Goal: Task Accomplishment & Management: Manage account settings

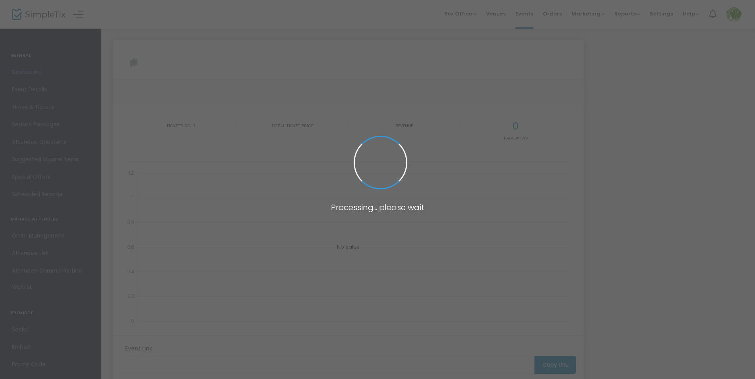
type input "[URL][DOMAIN_NAME]"
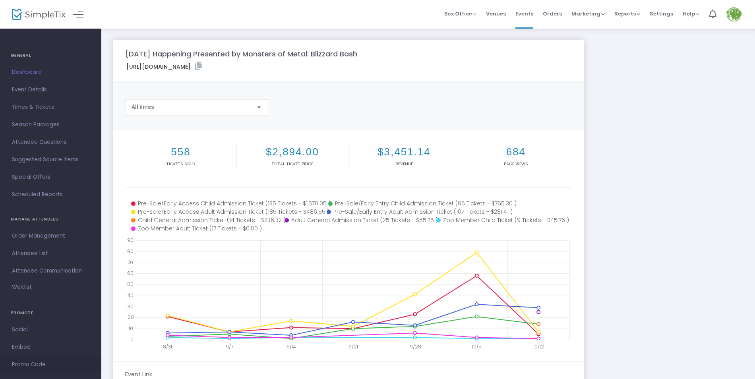
click at [40, 360] on span "Promo Code" at bounding box center [50, 365] width 77 height 10
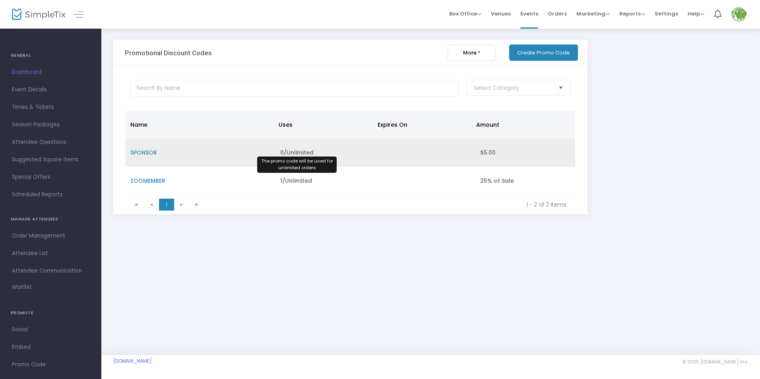
click at [299, 153] on span "0/Unlimited" at bounding box center [296, 153] width 33 height 8
click at [141, 153] on span "SPONSOR" at bounding box center [143, 153] width 27 height 8
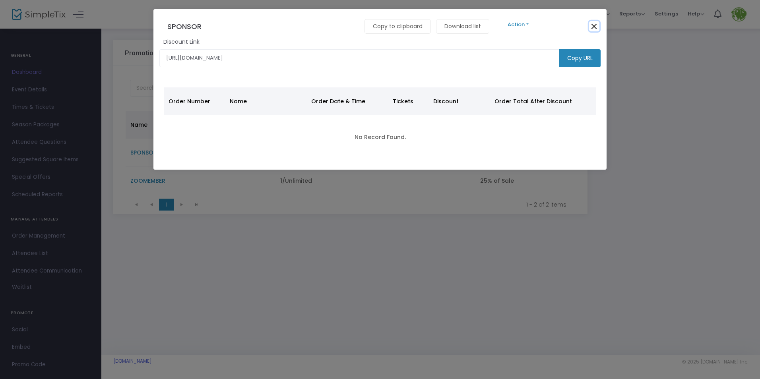
click at [594, 25] on button "Close" at bounding box center [594, 26] width 10 height 10
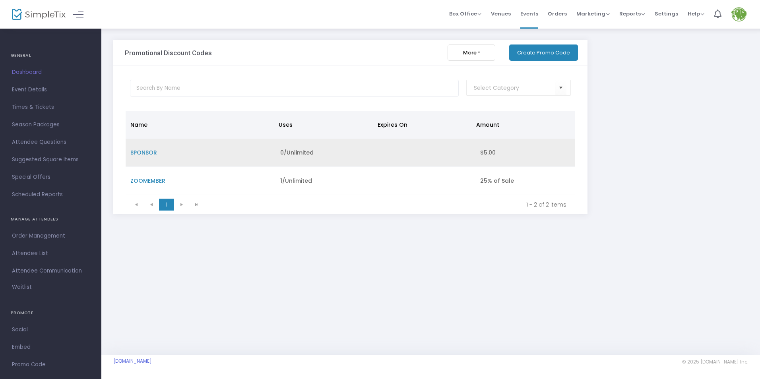
click at [141, 153] on span "SPONSOR" at bounding box center [143, 153] width 27 height 8
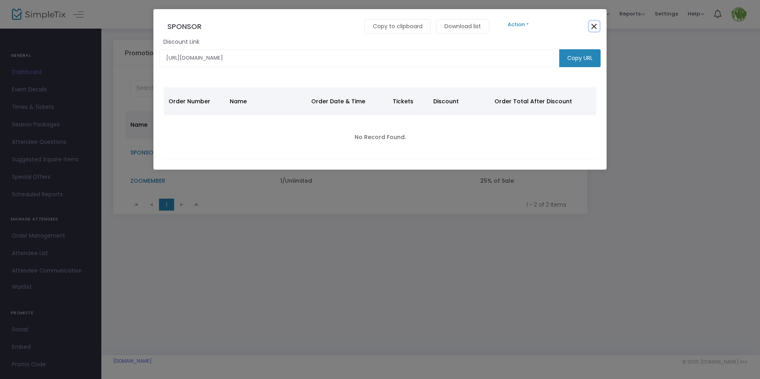
click at [596, 26] on button "Close" at bounding box center [594, 26] width 10 height 10
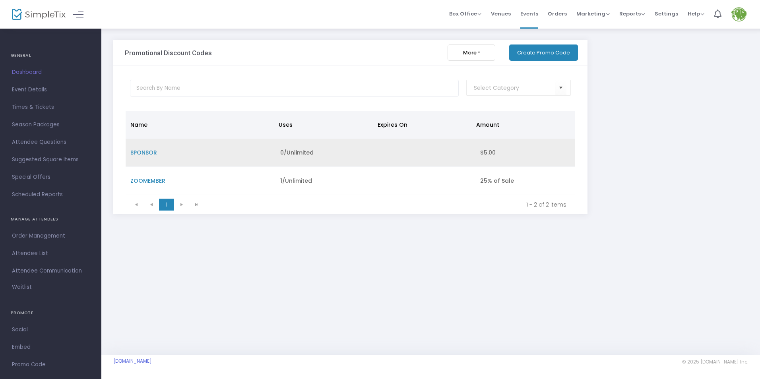
click at [146, 156] on span "SPONSOR" at bounding box center [143, 153] width 27 height 8
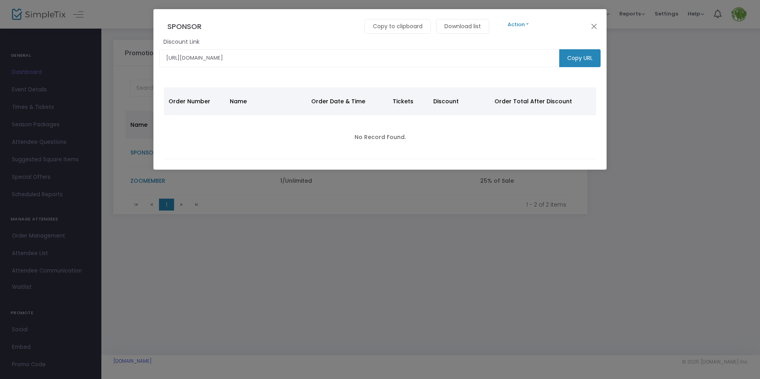
click at [532, 27] on button "Action" at bounding box center [518, 24] width 48 height 9
click at [515, 42] on link "Edit" at bounding box center [720, 46] width 453 height 14
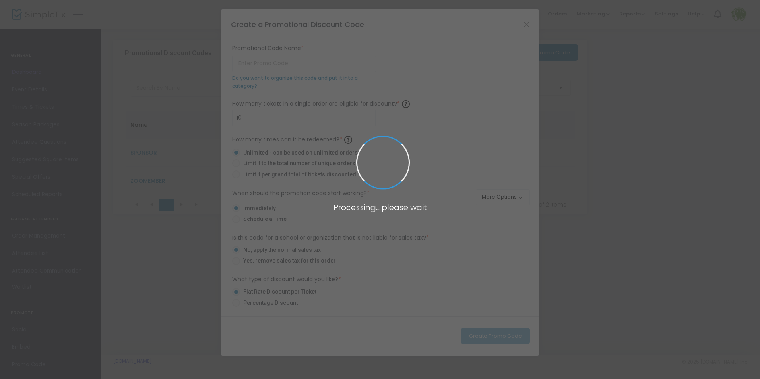
type input "SPONSOR"
type input "$5.00"
radio input "false"
radio input "true"
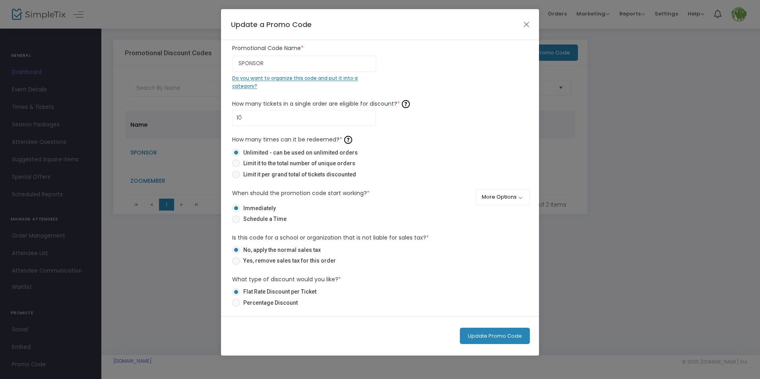
scroll to position [99, 0]
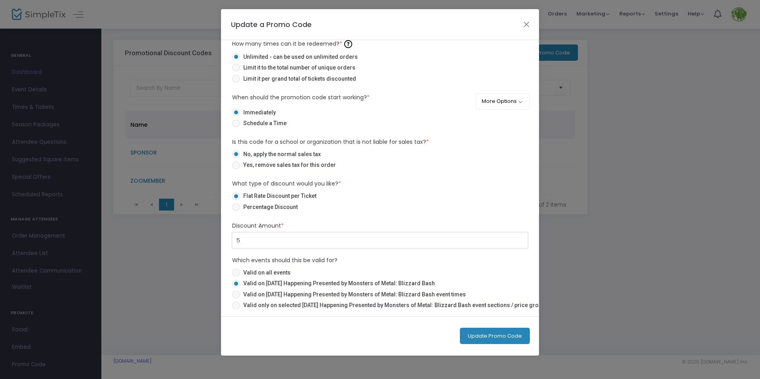
click at [240, 238] on input "5" at bounding box center [379, 240] width 295 height 15
type input "$10.00"
click at [376, 199] on mat-radio-group "Flat Rate Discount per Ticket Percentage Discount" at bounding box center [380, 203] width 296 height 22
click at [485, 338] on button "Update Promo Code" at bounding box center [495, 336] width 70 height 16
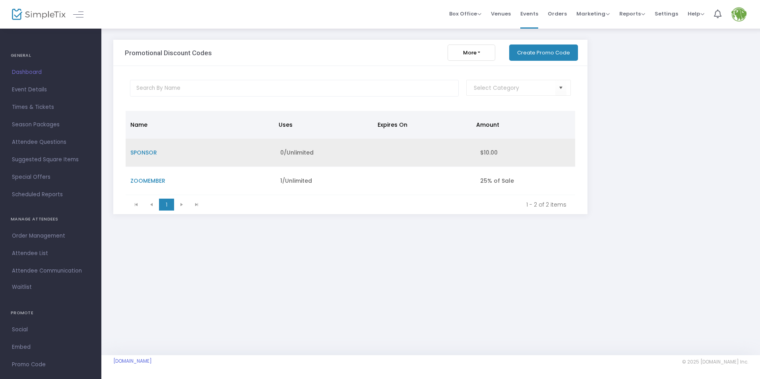
click at [141, 153] on span "SPONSOR" at bounding box center [143, 153] width 27 height 8
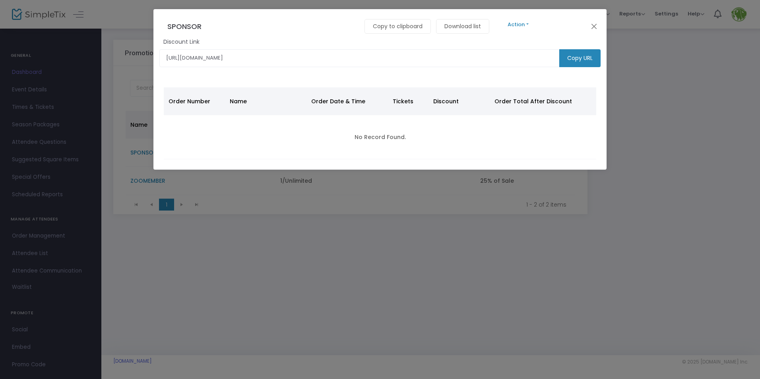
click at [525, 25] on button "Action" at bounding box center [518, 24] width 48 height 9
click at [513, 45] on link "Edit" at bounding box center [720, 46] width 453 height 14
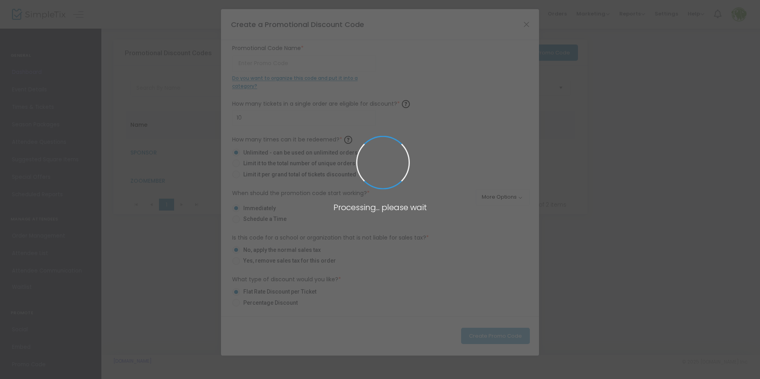
type input "SPONSOR"
type input "$10.00"
radio input "false"
radio input "true"
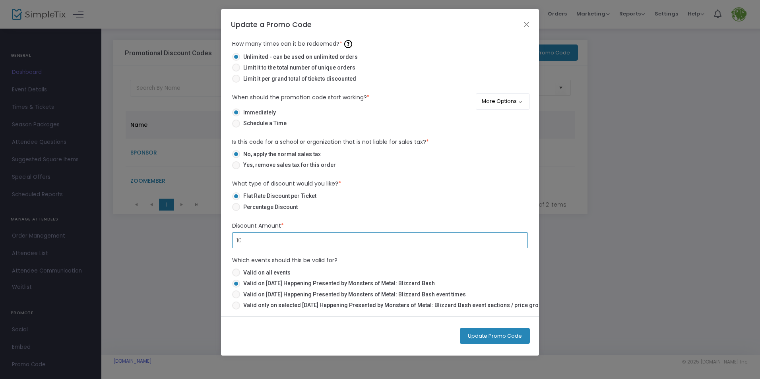
click at [242, 239] on input "10" at bounding box center [379, 240] width 295 height 15
type input "$10.00"
click at [285, 205] on span "Percentage Discount" at bounding box center [269, 207] width 58 height 8
click at [236, 211] on input "Percentage Discount" at bounding box center [236, 211] width 0 height 0
radio input "true"
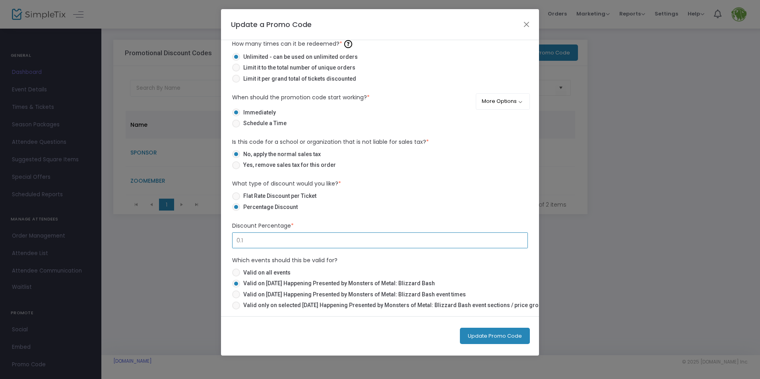
click at [242, 239] on input "0.1" at bounding box center [379, 240] width 295 height 15
type input "50.00%"
click at [382, 213] on div "SPONSOR Promotional Code Name * Do you want to organize this code and put it in…" at bounding box center [380, 130] width 296 height 364
click at [490, 333] on button "Update Promo Code" at bounding box center [495, 336] width 70 height 16
